Goal: Check status: Check status

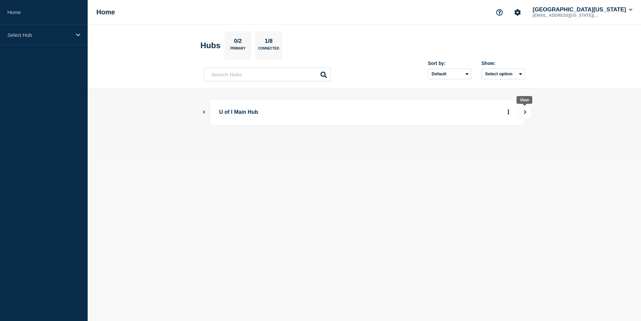
click at [525, 115] on button "View" at bounding box center [524, 111] width 13 height 13
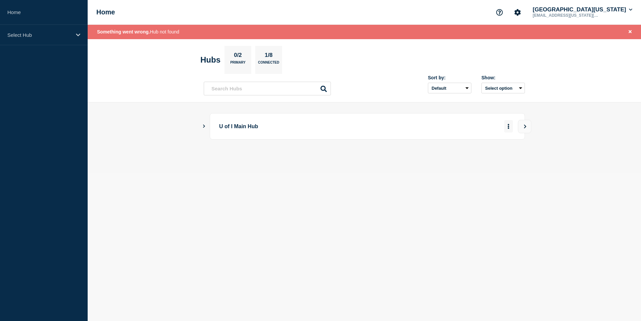
click at [506, 129] on button "More actions" at bounding box center [508, 126] width 9 height 12
click at [496, 149] on link "View Status Page" at bounding box center [508, 148] width 49 height 6
click at [72, 36] on div "Select Hub" at bounding box center [44, 35] width 88 height 20
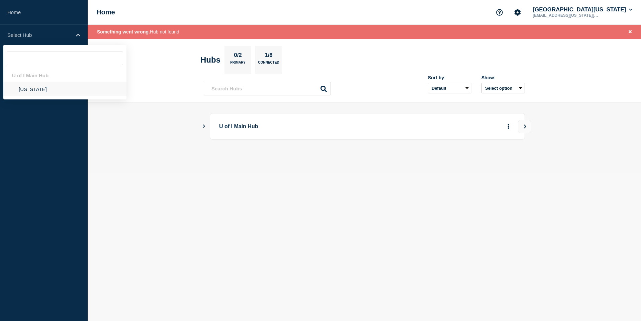
click at [28, 90] on li "[US_STATE]" at bounding box center [64, 89] width 123 height 14
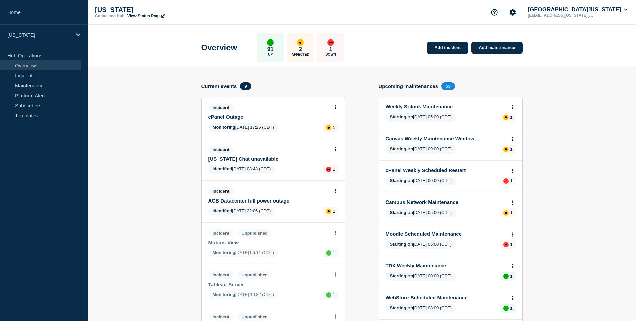
click at [300, 40] on div "affected" at bounding box center [300, 42] width 7 height 7
click at [334, 42] on div "down" at bounding box center [330, 42] width 7 height 7
click at [26, 77] on link "Incident" at bounding box center [40, 75] width 81 height 10
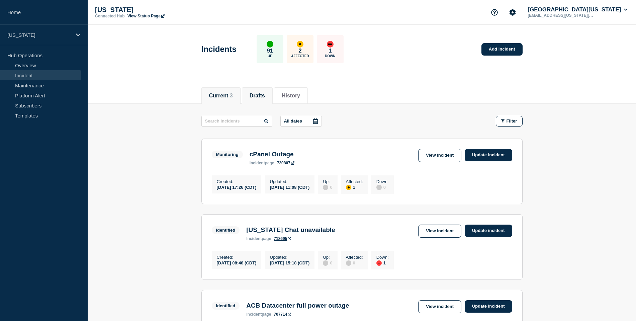
click at [252, 96] on button "Drafts" at bounding box center [257, 96] width 15 height 6
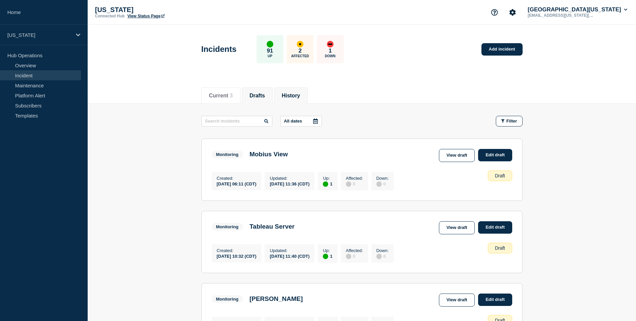
click at [292, 93] on button "History" at bounding box center [291, 96] width 18 height 6
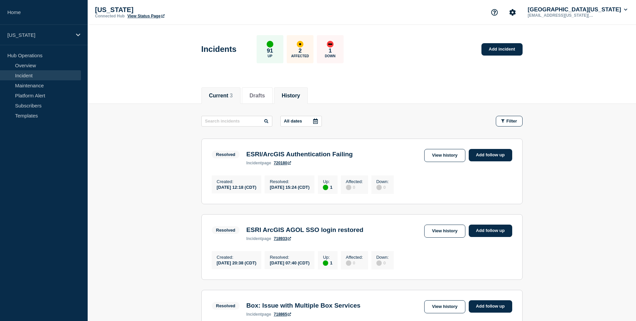
click at [227, 97] on button "Current 3" at bounding box center [221, 96] width 24 height 6
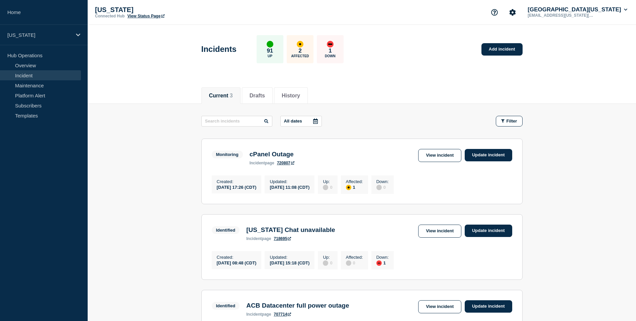
click at [331, 44] on div "down" at bounding box center [330, 44] width 7 height 7
click at [327, 56] on p "Down" at bounding box center [330, 56] width 11 height 4
click at [259, 96] on button "Drafts" at bounding box center [257, 96] width 15 height 6
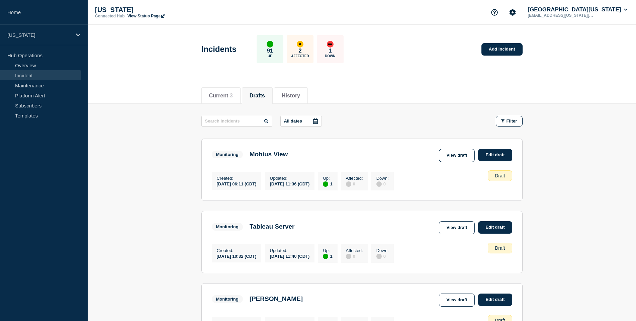
click at [144, 18] on link "View Status Page" at bounding box center [146, 16] width 37 height 5
